Goal: Book appointment/travel/reservation

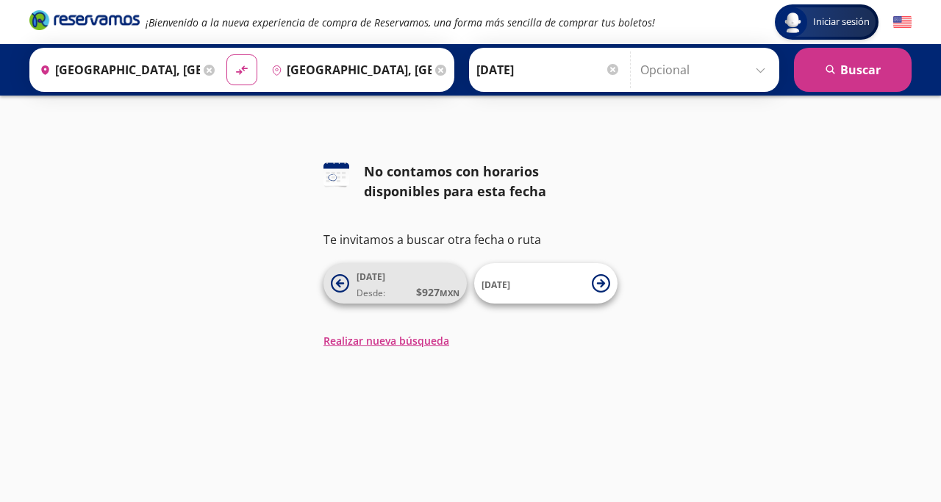
click at [414, 290] on span "Desde: $ 927 MXN" at bounding box center [407, 291] width 103 height 15
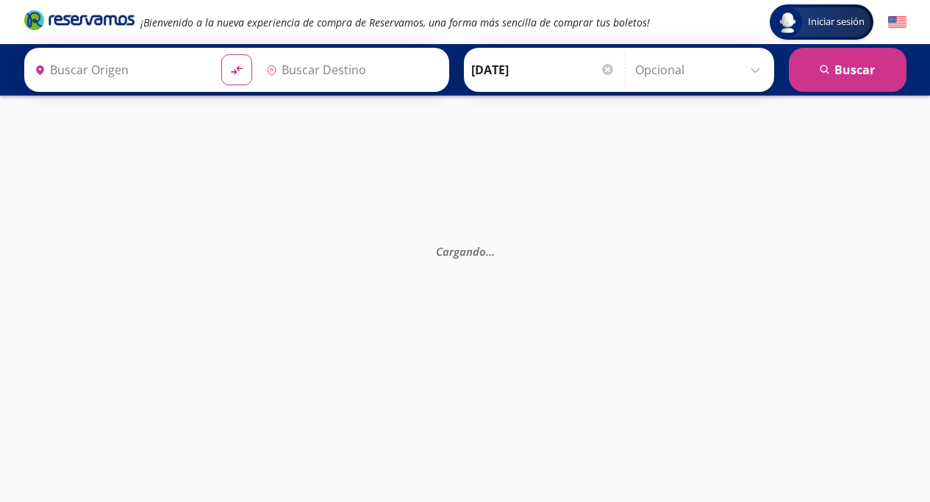
type input "[GEOGRAPHIC_DATA], [GEOGRAPHIC_DATA]"
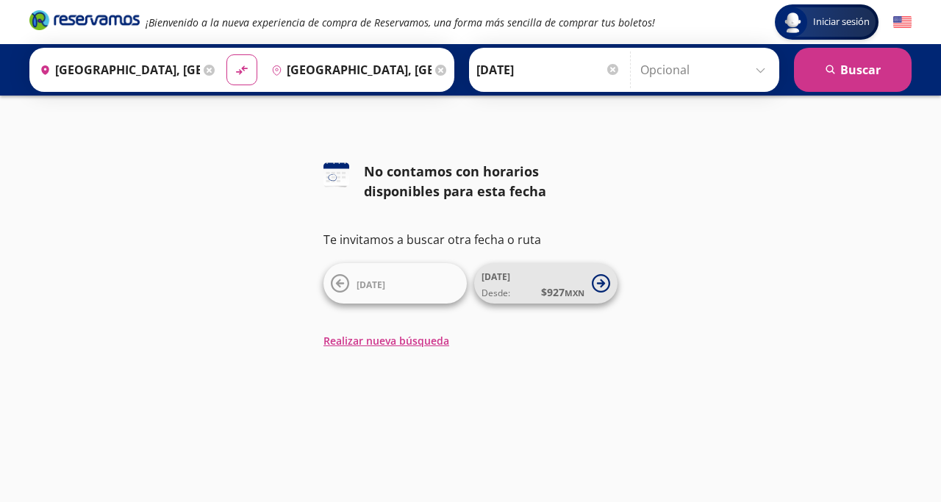
click at [523, 276] on span "[DATE] Desde: $ 927 MXN" at bounding box center [532, 283] width 103 height 33
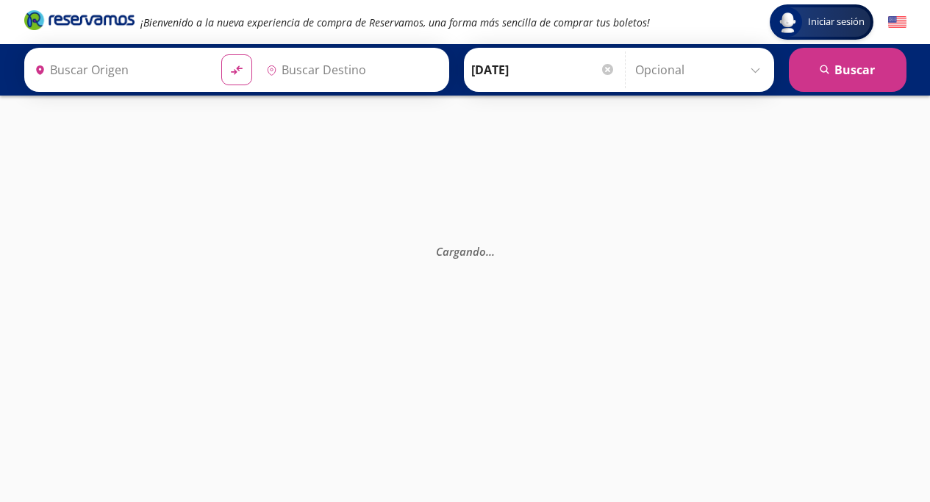
type input "[GEOGRAPHIC_DATA], [GEOGRAPHIC_DATA]"
